Goal: Task Accomplishment & Management: Use online tool/utility

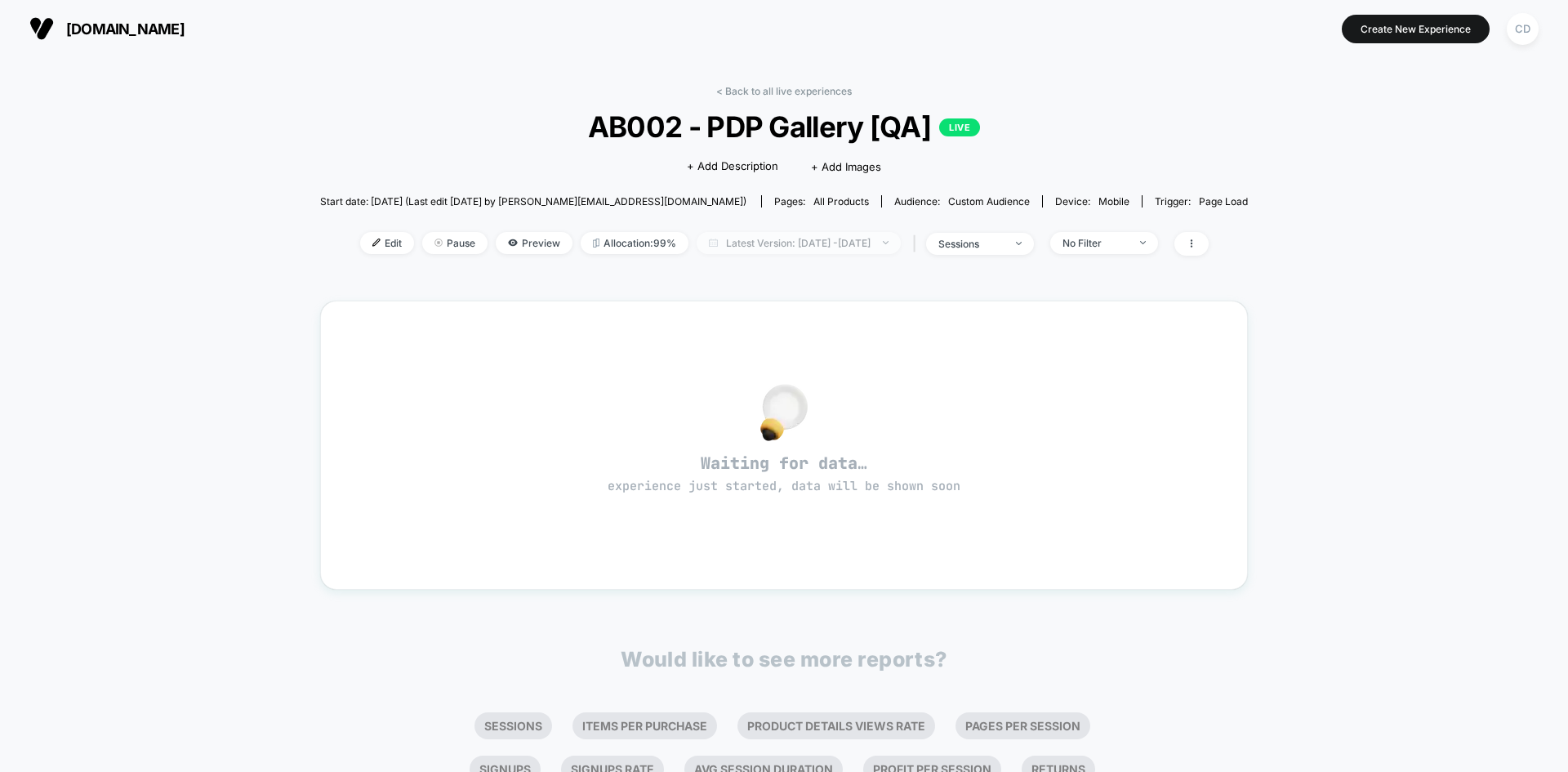
click at [901, 239] on span "Latest Version: [DATE] - [DATE]" at bounding box center [799, 242] width 204 height 22
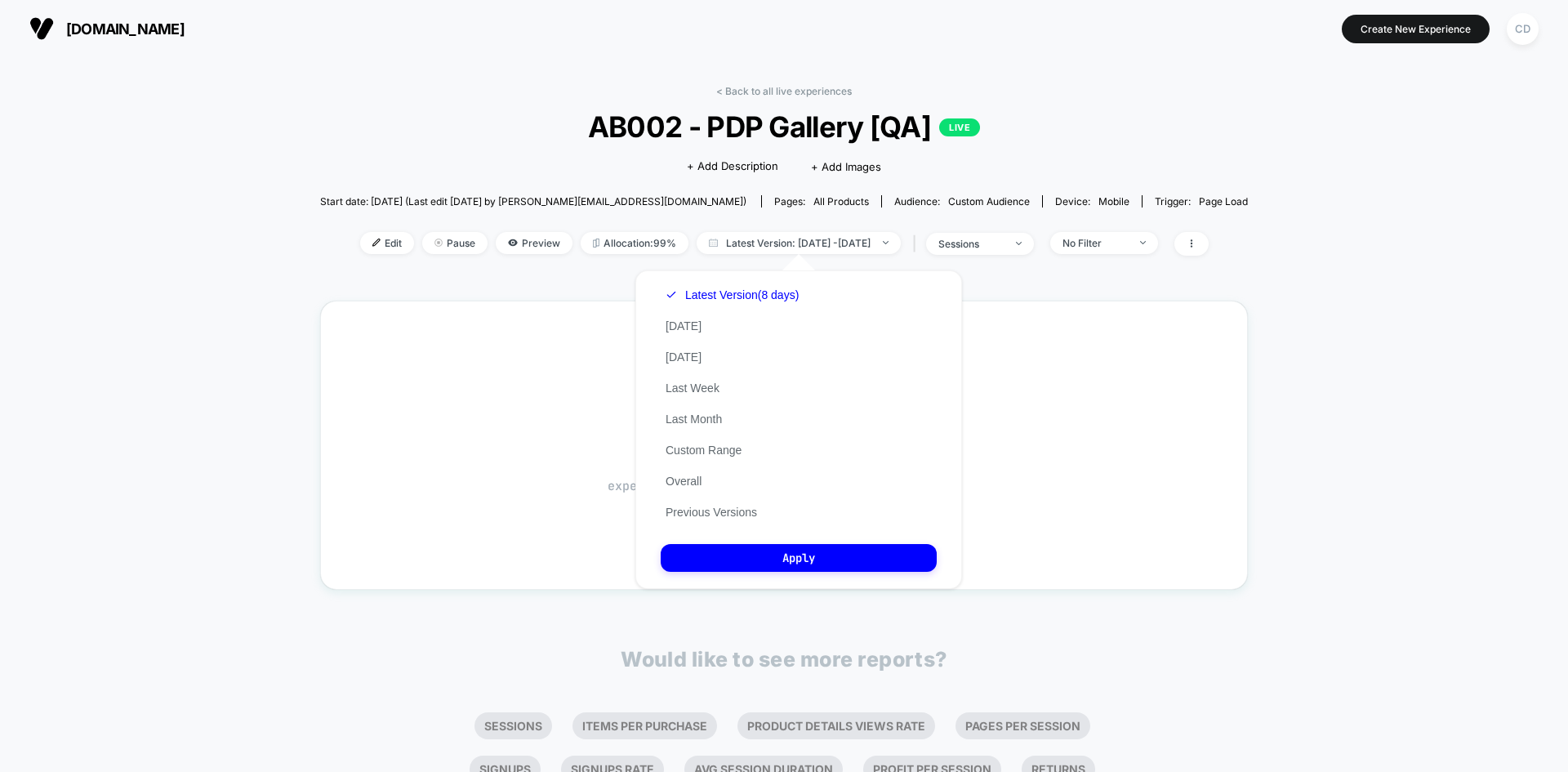
click at [1201, 284] on div "< Back to all live experiences AB002 - PDP Gallery [QA] LIVE Click to edit expe…" at bounding box center [784, 475] width 928 height 804
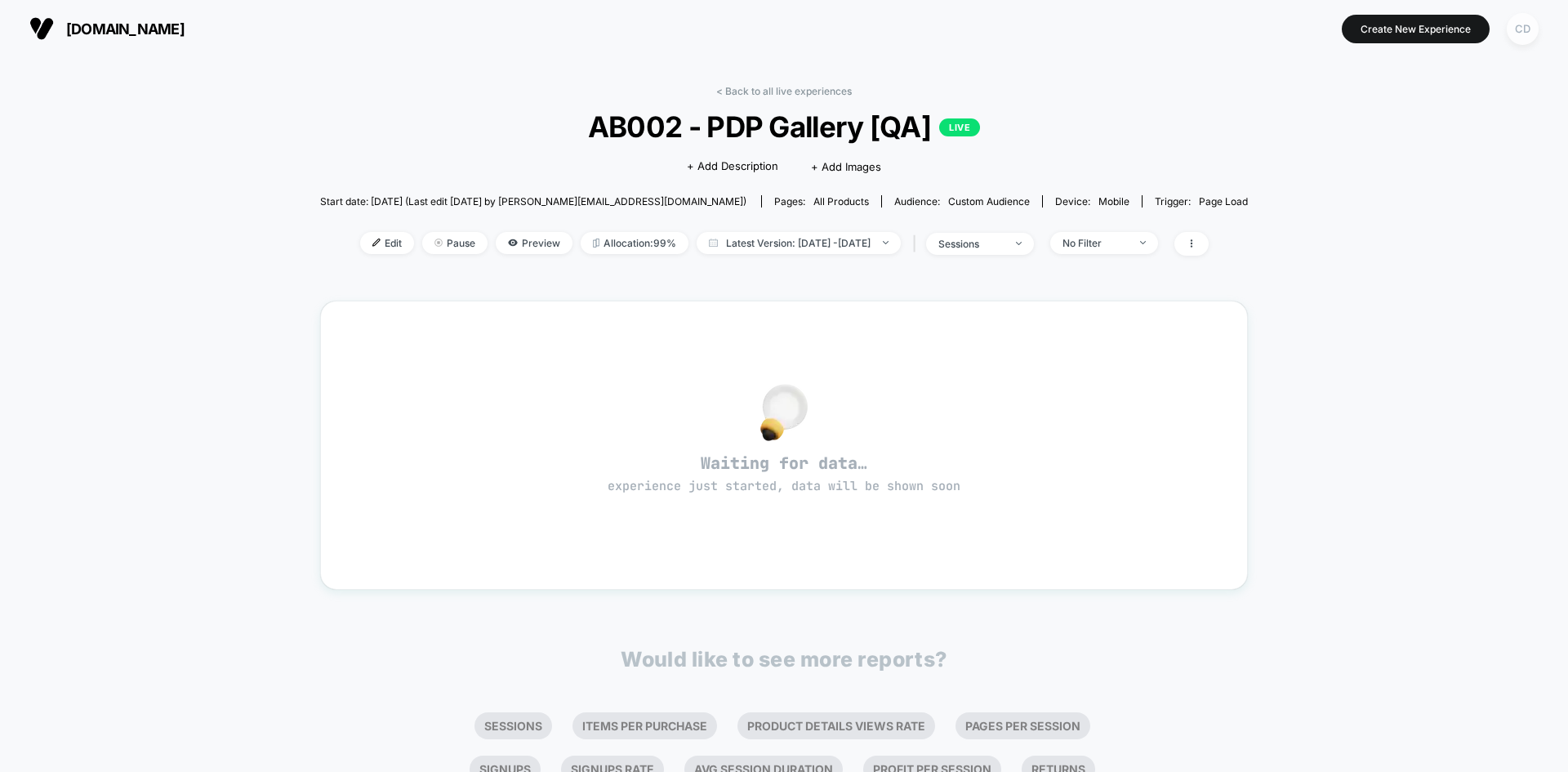
click at [1517, 30] on div "CD" at bounding box center [1523, 29] width 32 height 32
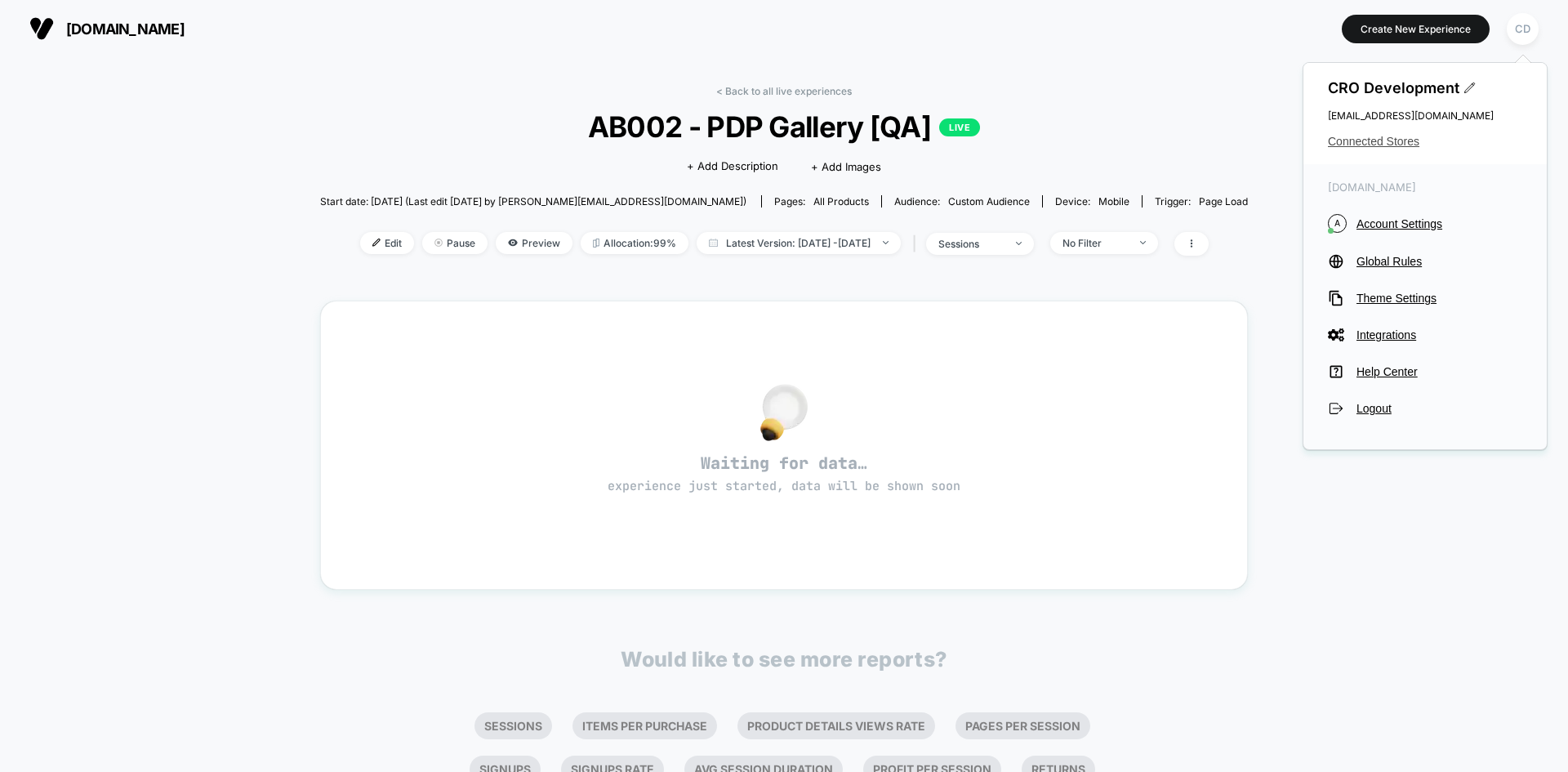
click at [1402, 139] on span "Connected Stores" at bounding box center [1424, 141] width 194 height 13
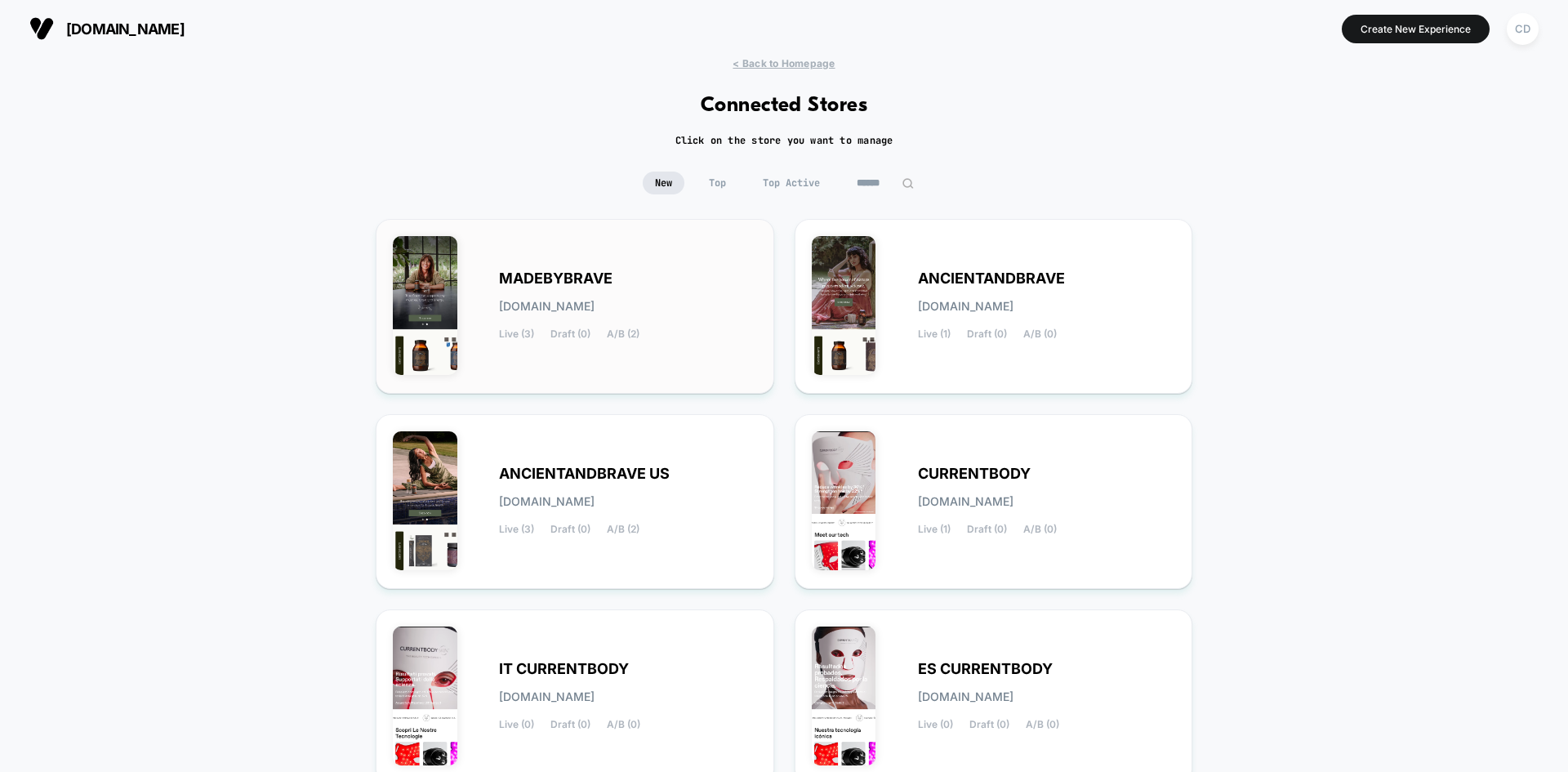
click at [561, 273] on span "MADEBYBRAVE" at bounding box center [556, 278] width 113 height 11
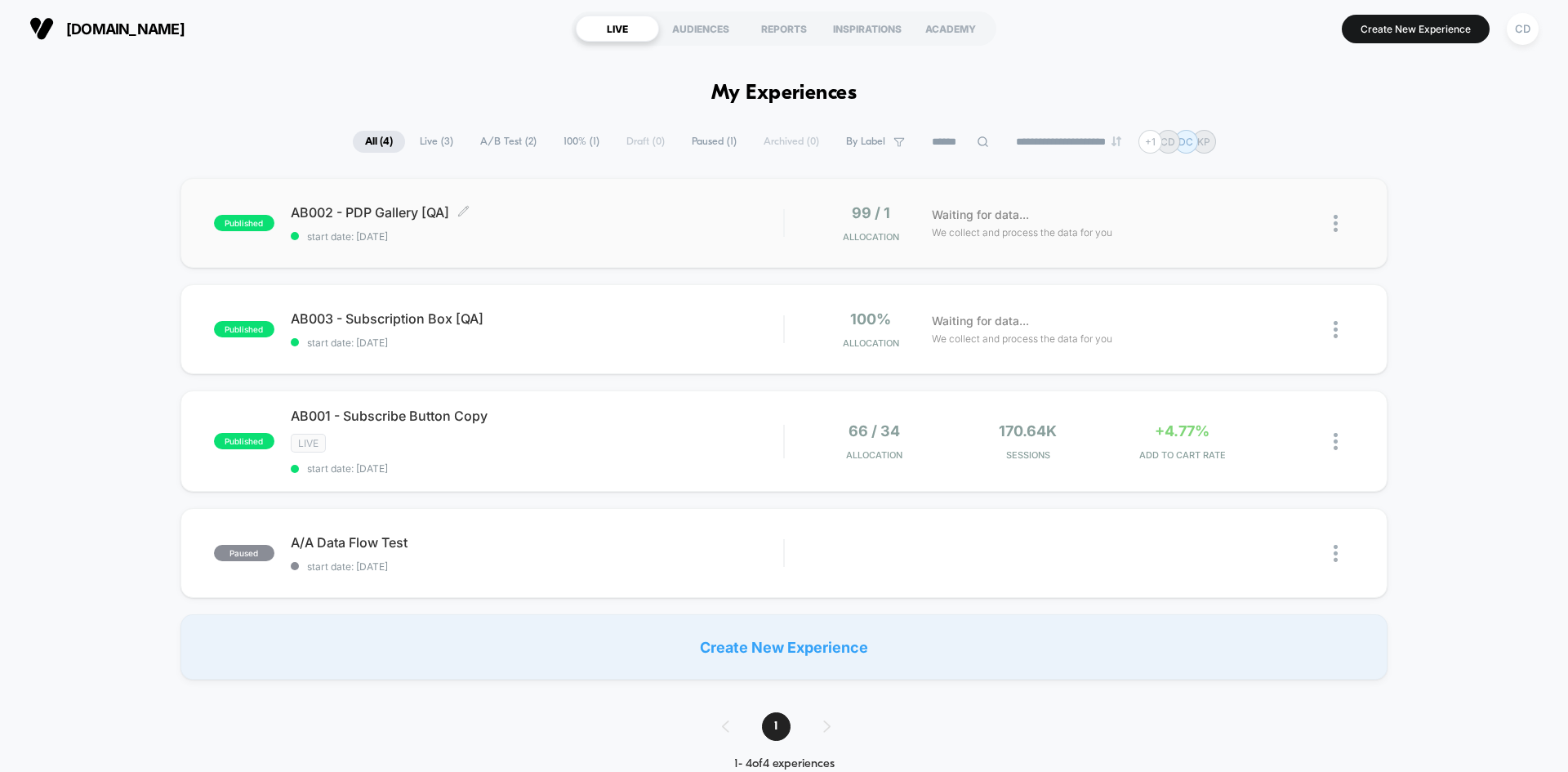
click at [403, 214] on span "AB002 - PDP Gallery [QA] Click to edit experience details" at bounding box center [537, 212] width 492 height 17
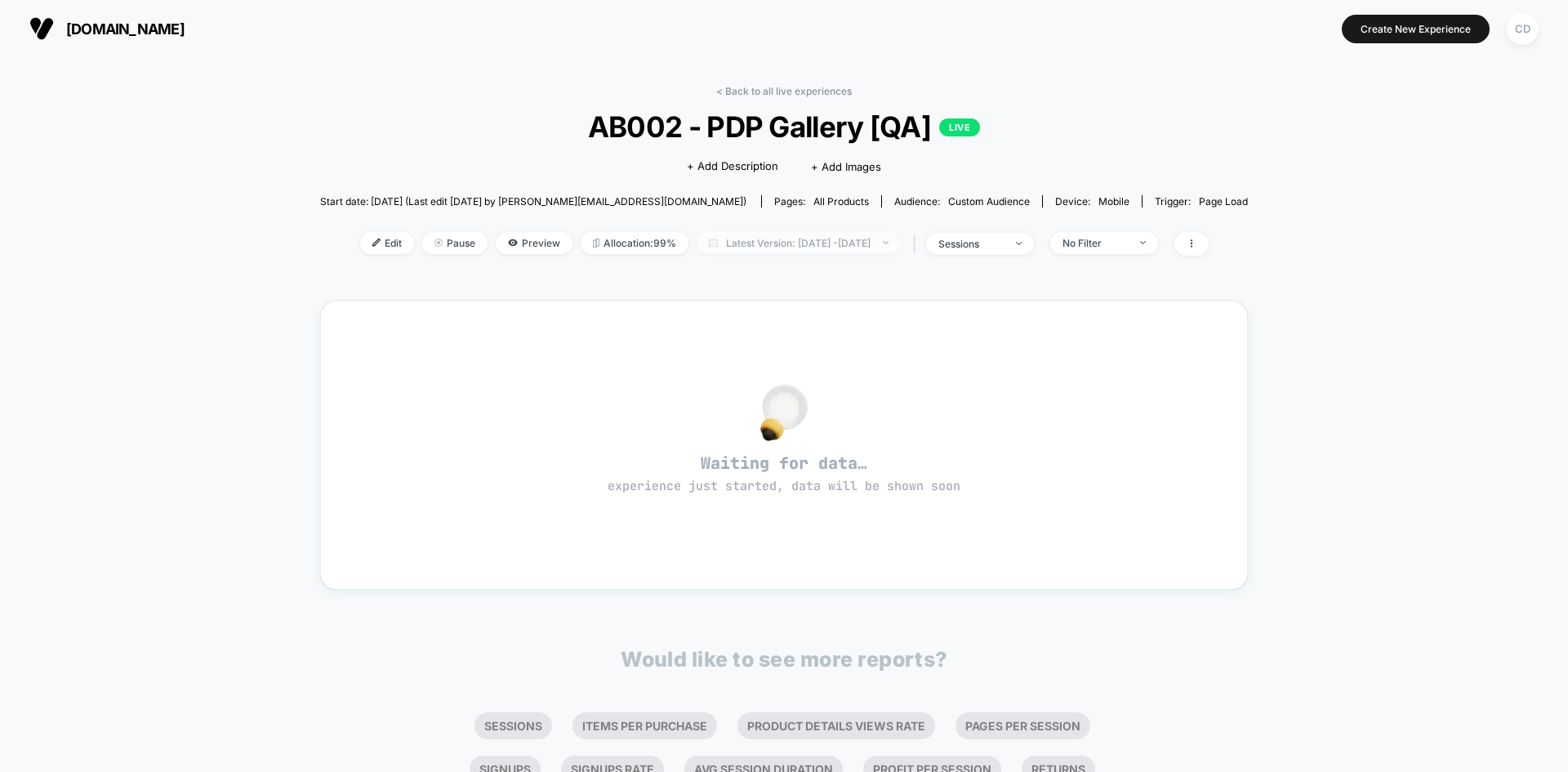
click at [901, 236] on span "Latest Version: [DATE] - [DATE]" at bounding box center [799, 242] width 204 height 22
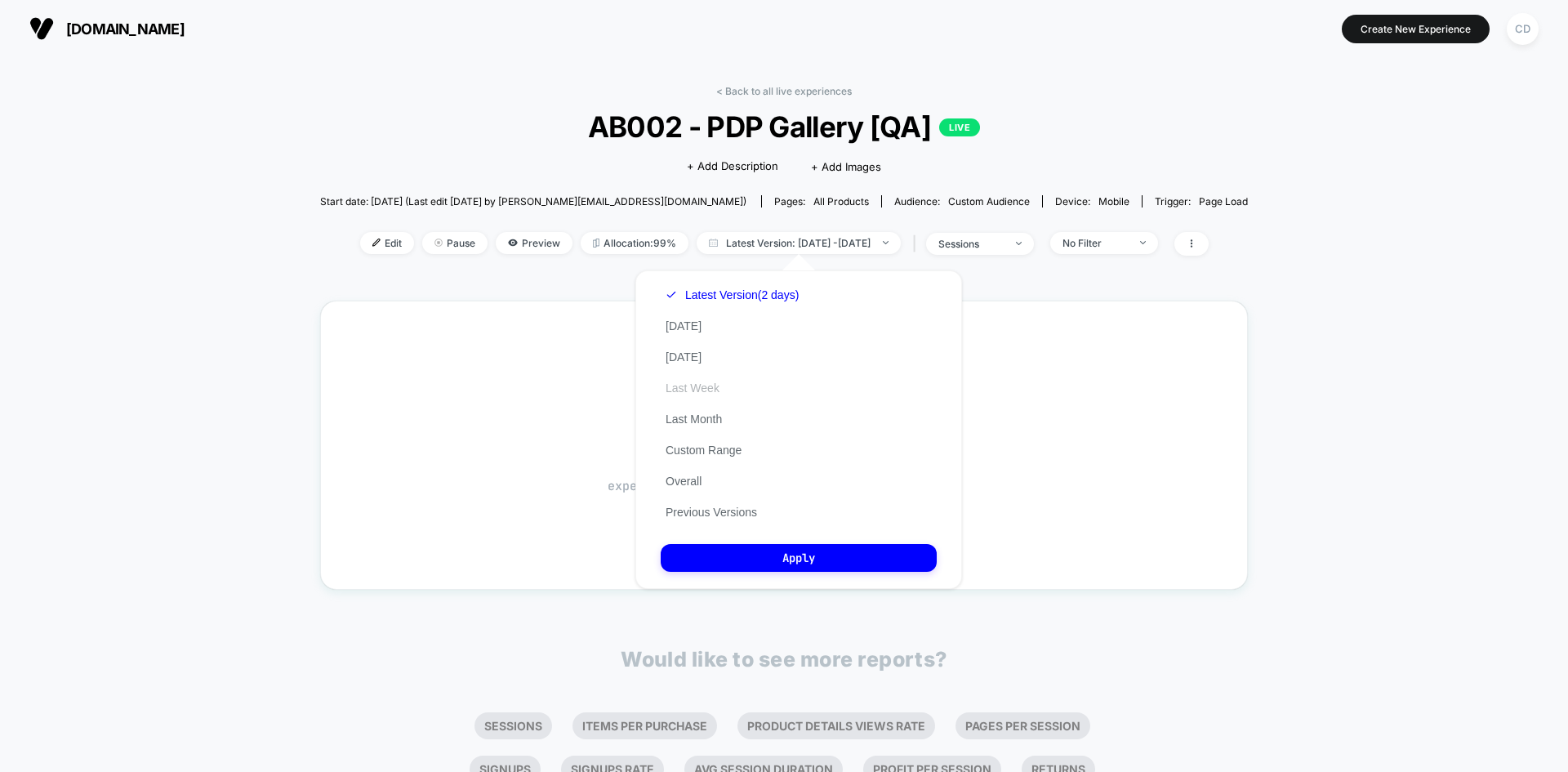
click at [686, 390] on button "Last Week" at bounding box center [692, 388] width 64 height 15
click at [796, 559] on button "Apply" at bounding box center [798, 558] width 276 height 28
